Goal: Find contact information: Find contact information

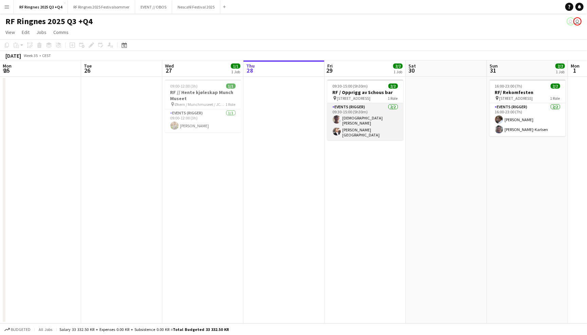
scroll to position [0, 162]
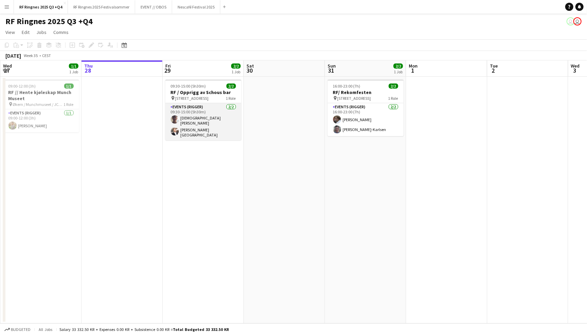
click at [196, 122] on app-card-role "Events (Rigger) [DATE] 09:30-15:00 (5h30m) [DEMOGRAPHIC_DATA][PERSON_NAME] [PER…" at bounding box center [203, 121] width 76 height 37
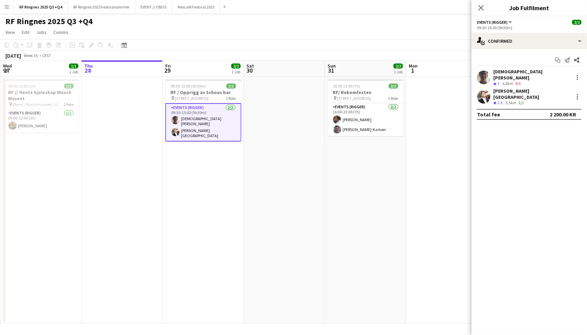
click at [481, 90] on app-user-avatar at bounding box center [484, 97] width 14 height 14
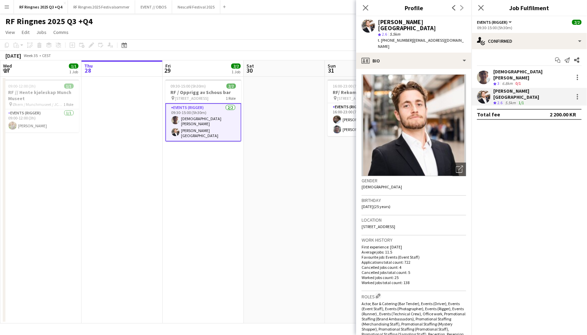
drag, startPoint x: 407, startPoint y: 33, endPoint x: 443, endPoint y: 37, distance: 35.9
click at [443, 37] on div "[PERSON_NAME] Lærum star 2.6 5.5km t. [PHONE_NUMBER] | [EMAIL_ADDRESS][DOMAIN_N…" at bounding box center [413, 34] width 115 height 36
copy span "[EMAIL_ADDRESS][DOMAIN_NAME]"
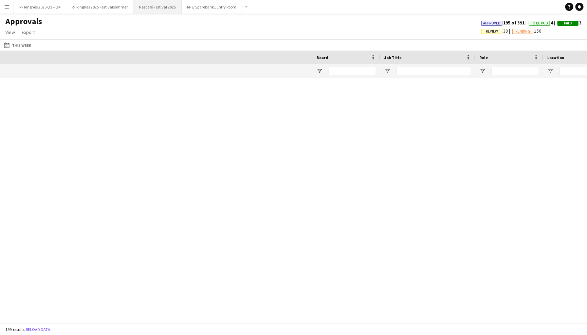
scroll to position [0, 399]
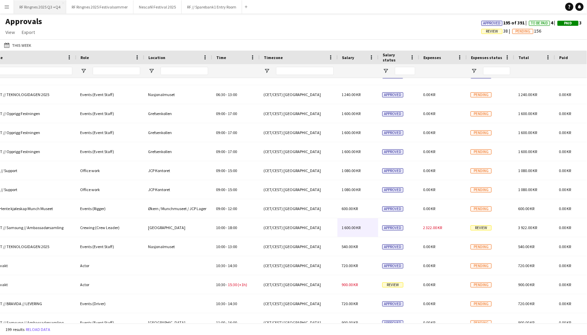
click at [58, 8] on button "RF Ringnes 2025 Q3 +Q4 Close" at bounding box center [40, 6] width 52 height 13
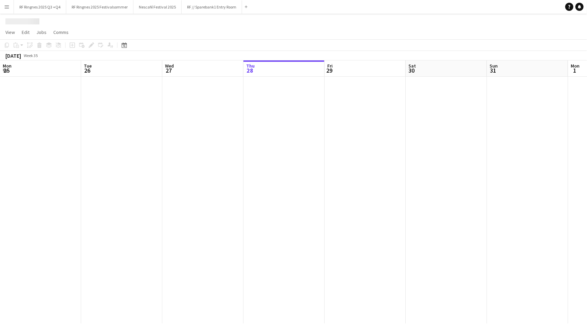
scroll to position [0, 162]
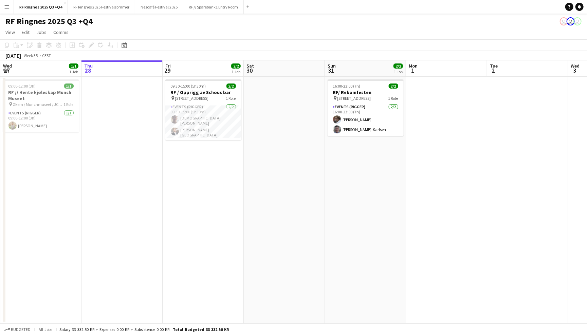
click at [246, 28] on app-page-menu "View Day view expanded Day view collapsed Month view Date picker Jump to today …" at bounding box center [293, 32] width 587 height 13
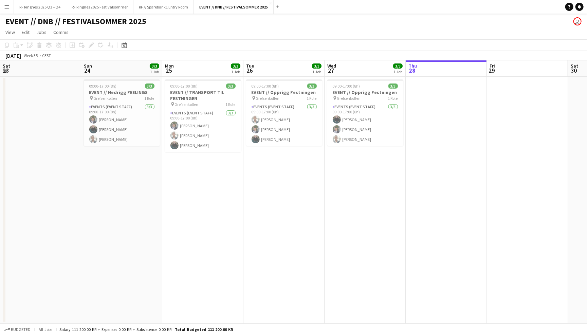
scroll to position [0, 154]
